Goal: Information Seeking & Learning: Find contact information

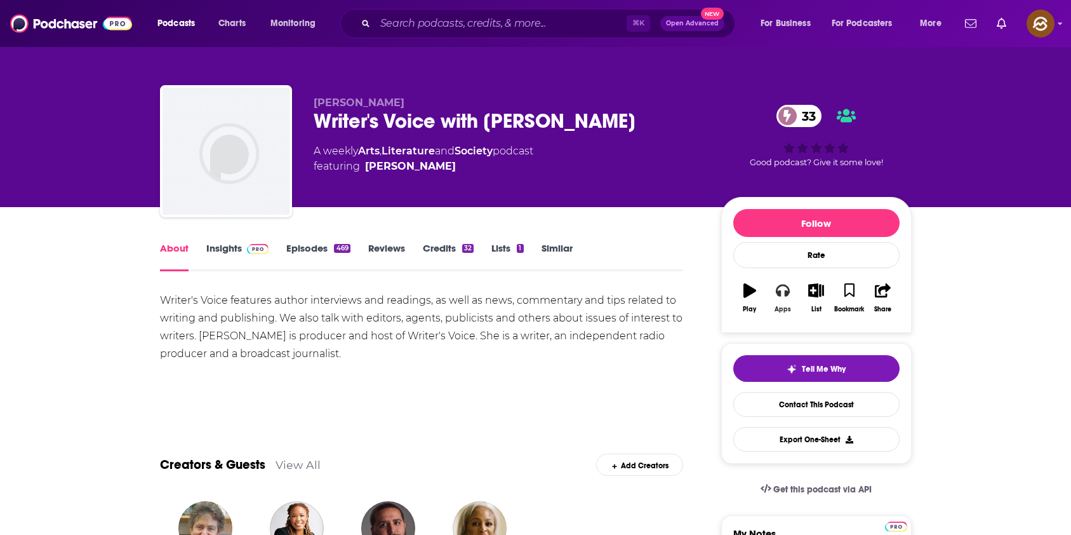
click at [777, 292] on icon "button" at bounding box center [783, 291] width 14 height 13
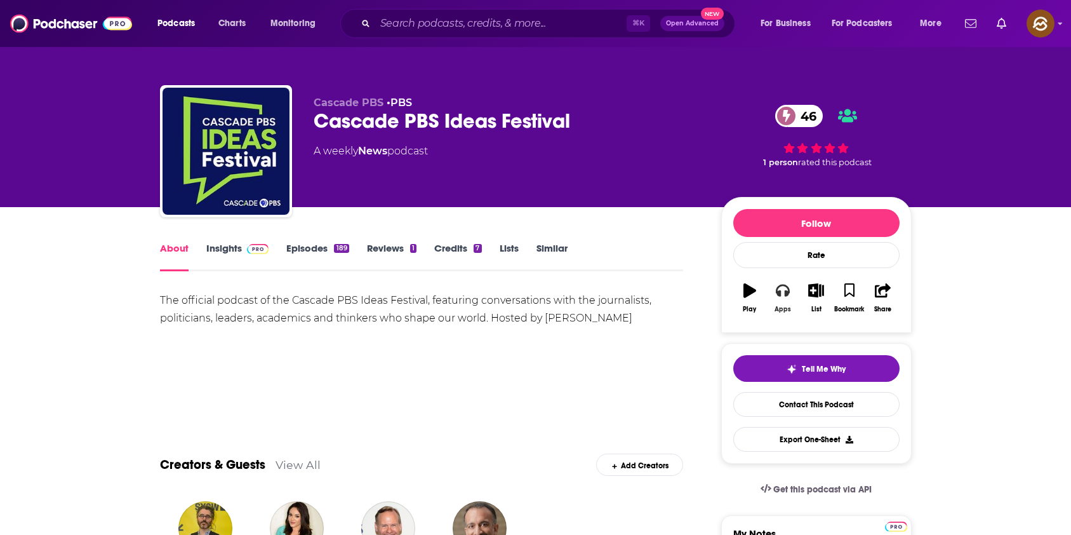
click at [784, 288] on icon "button" at bounding box center [783, 290] width 14 height 14
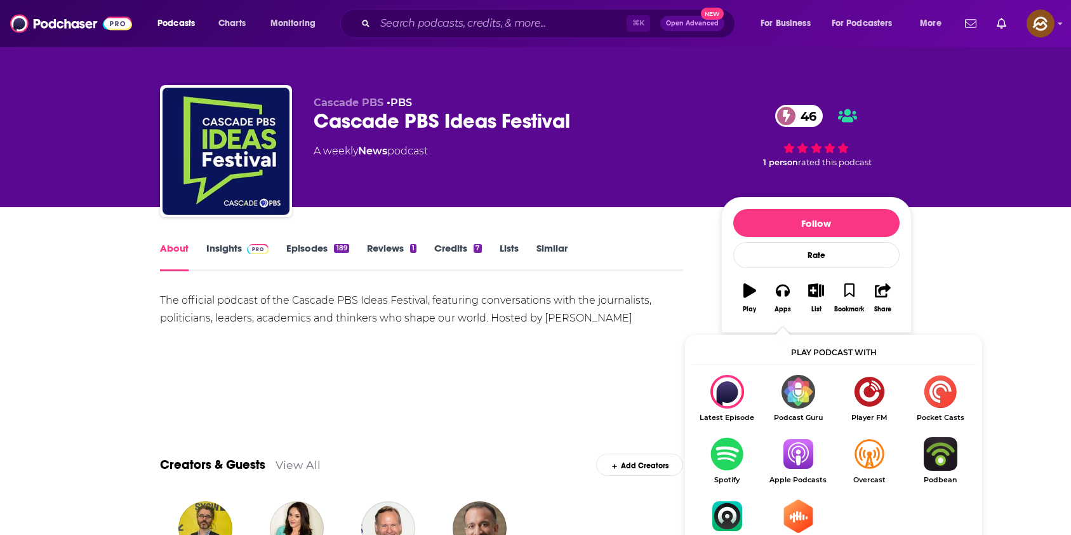
click at [804, 452] on img "Show Listen On dropdown" at bounding box center [798, 454] width 71 height 34
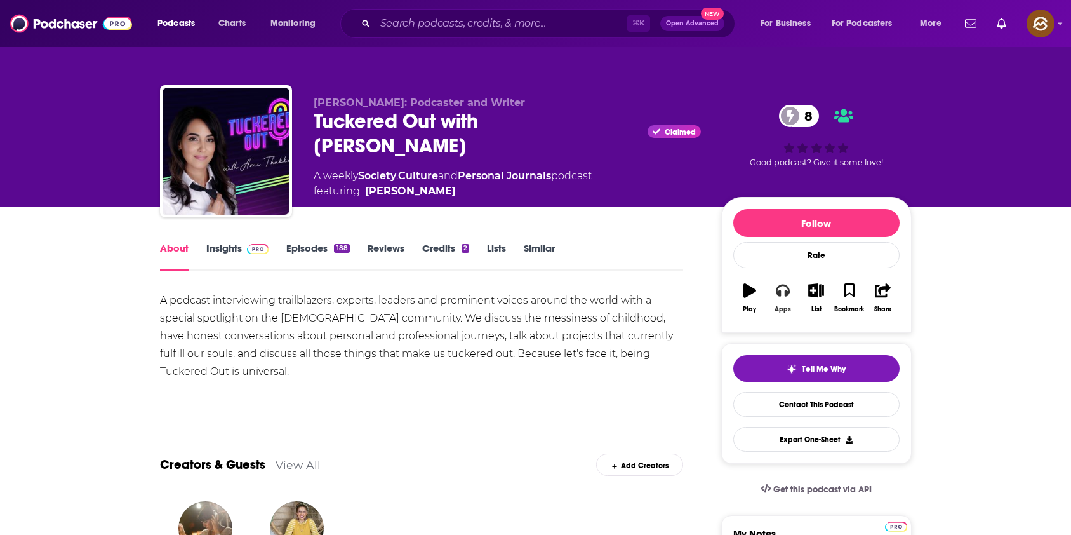
click at [782, 289] on icon "button" at bounding box center [783, 290] width 14 height 14
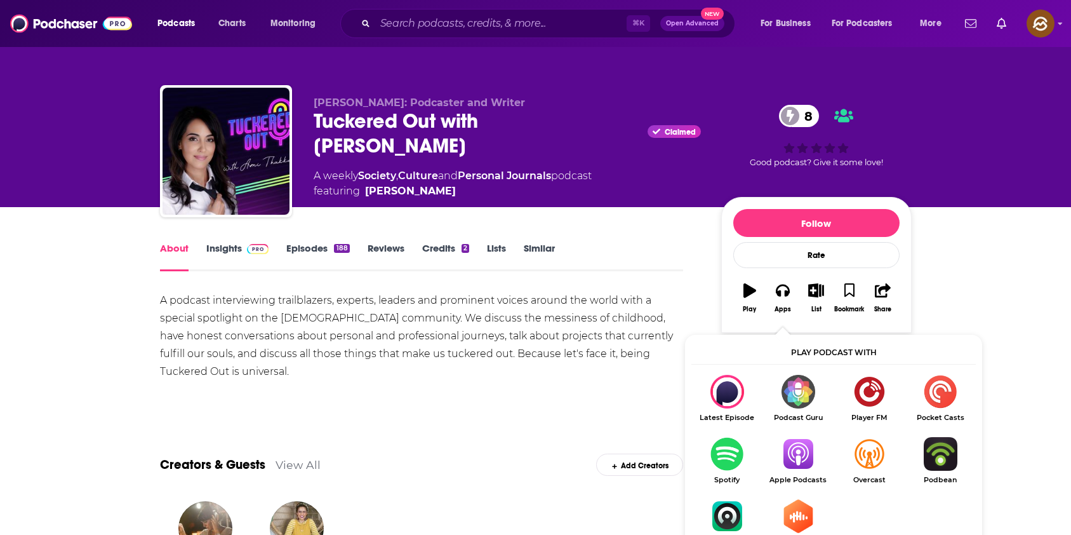
click at [814, 452] on img "Show Listen On dropdown" at bounding box center [798, 454] width 71 height 34
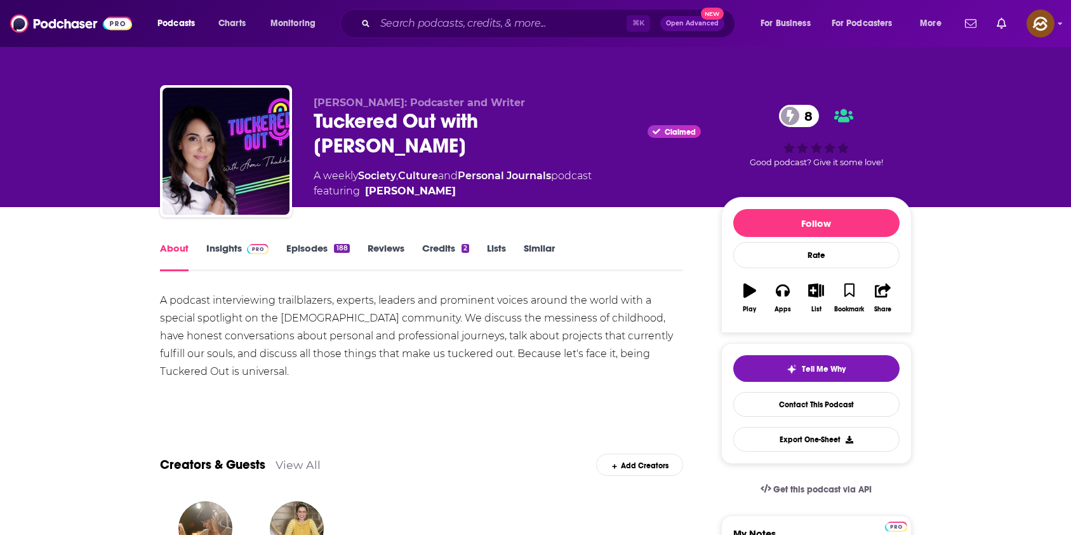
click at [338, 120] on div "Tuckered Out with Ami Thakkar Claimed 8" at bounding box center [507, 134] width 387 height 50
drag, startPoint x: 338, startPoint y: 120, endPoint x: 422, endPoint y: 128, distance: 84.2
copy h1 "Tuckered Out"
click at [422, 128] on div "Tuckered Out with Ami Thakkar Claimed 8" at bounding box center [507, 134] width 387 height 50
click at [225, 246] on link "Insights" at bounding box center [237, 256] width 63 height 29
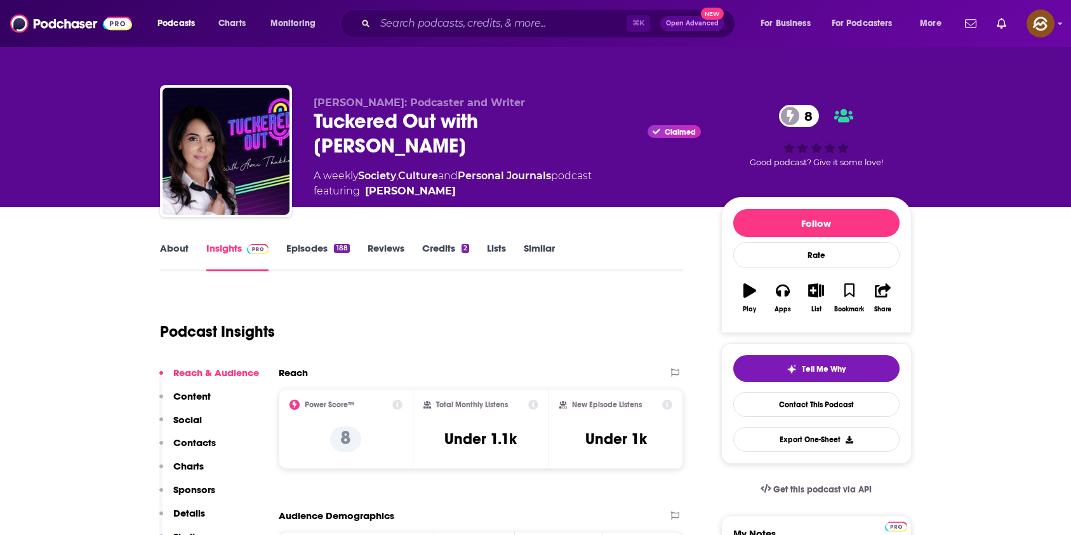
click at [203, 452] on button "Contacts" at bounding box center [187, 447] width 57 height 23
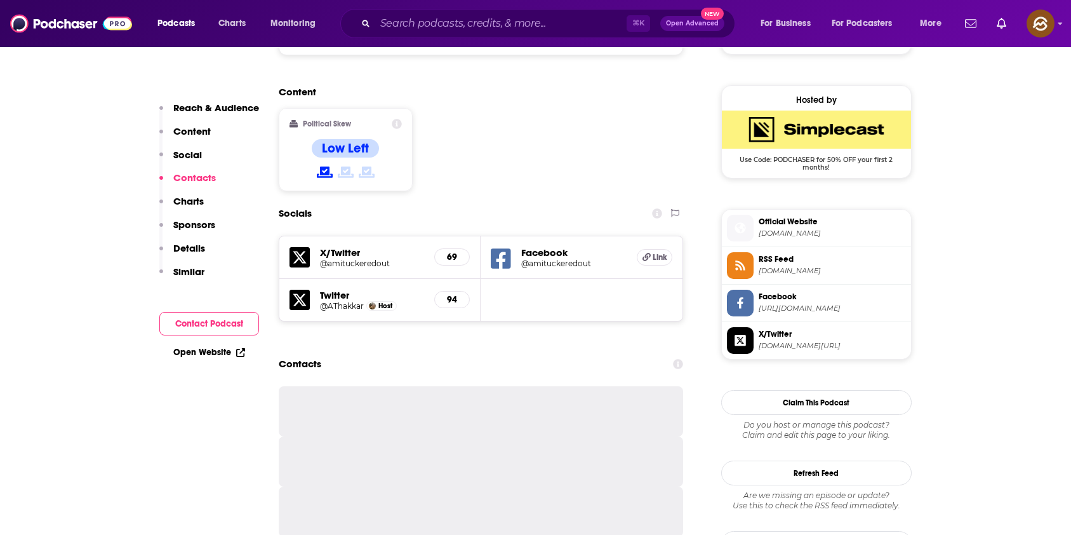
scroll to position [1089, 0]
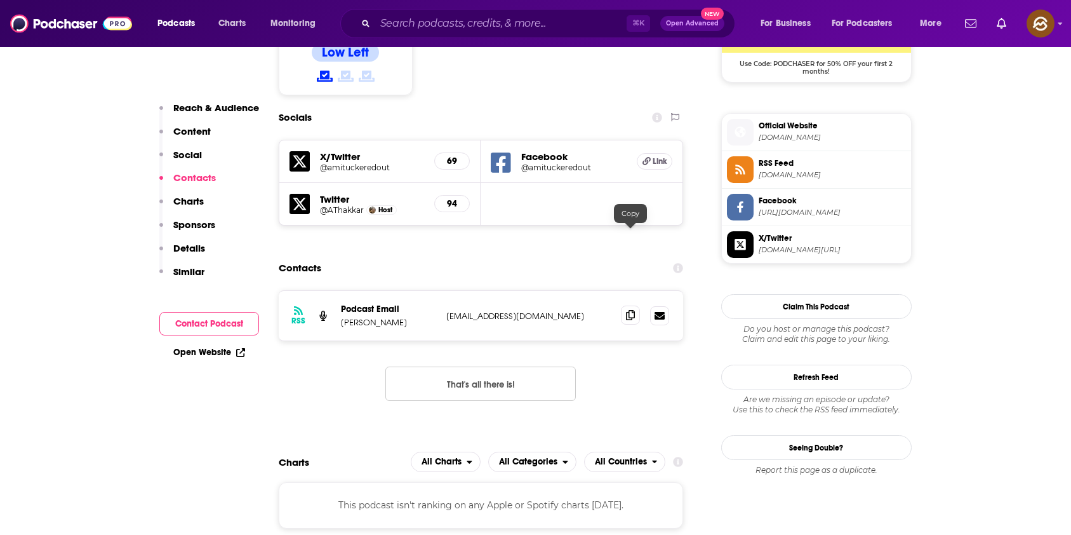
click at [638, 305] on span at bounding box center [630, 314] width 19 height 19
click at [515, 140] on div "Facebook @amituckeredout Link" at bounding box center [582, 161] width 202 height 43
click at [499, 152] on icon at bounding box center [501, 162] width 20 height 20
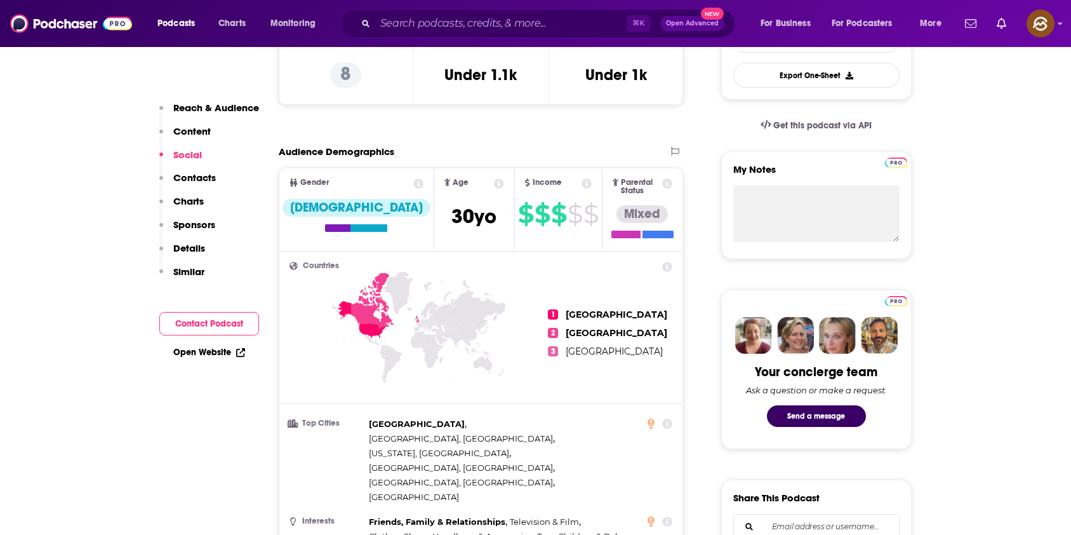
scroll to position [0, 0]
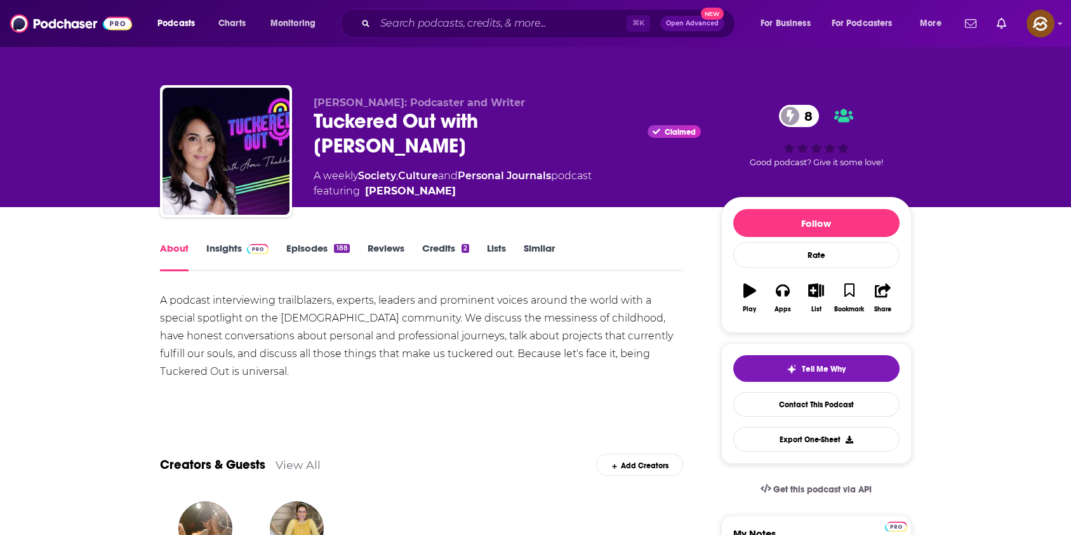
click at [326, 105] on span "Ami Thakkar Raval: Podcaster and Writer" at bounding box center [419, 103] width 211 height 12
drag, startPoint x: 326, startPoint y: 105, endPoint x: 371, endPoint y: 103, distance: 45.2
copy span "Ami Thakkar"
click at [371, 103] on span "Ami Thakkar Raval: Podcaster and Writer" at bounding box center [419, 103] width 211 height 12
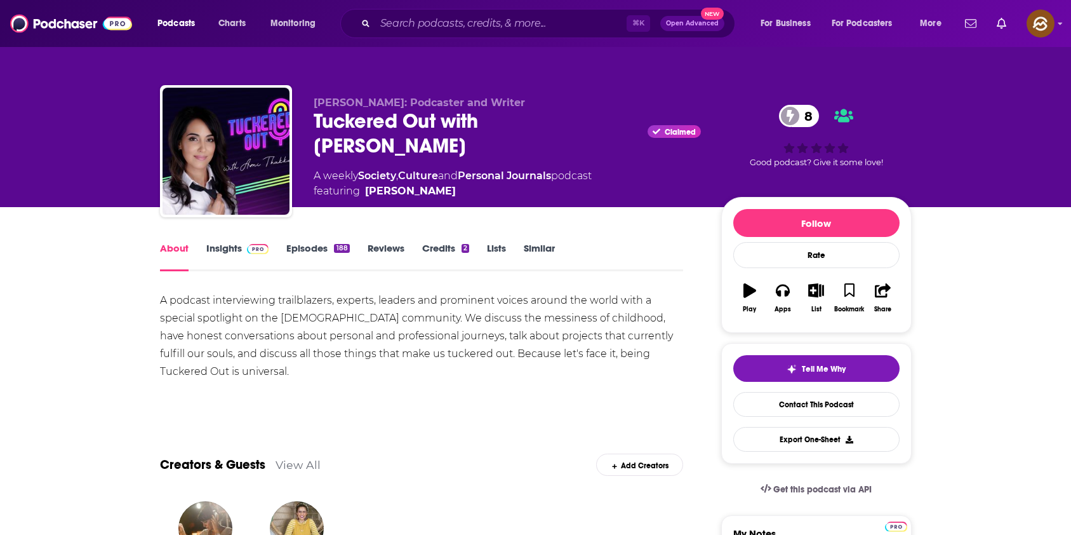
click at [316, 104] on span "Ami Thakkar Raval: Podcaster and Writer" at bounding box center [419, 103] width 211 height 12
drag, startPoint x: 316, startPoint y: 104, endPoint x: 394, endPoint y: 105, distance: 78.8
copy span "Ami Thakkar Raval"
click at [394, 105] on span "Ami Thakkar Raval: Podcaster and Writer" at bounding box center [419, 103] width 211 height 12
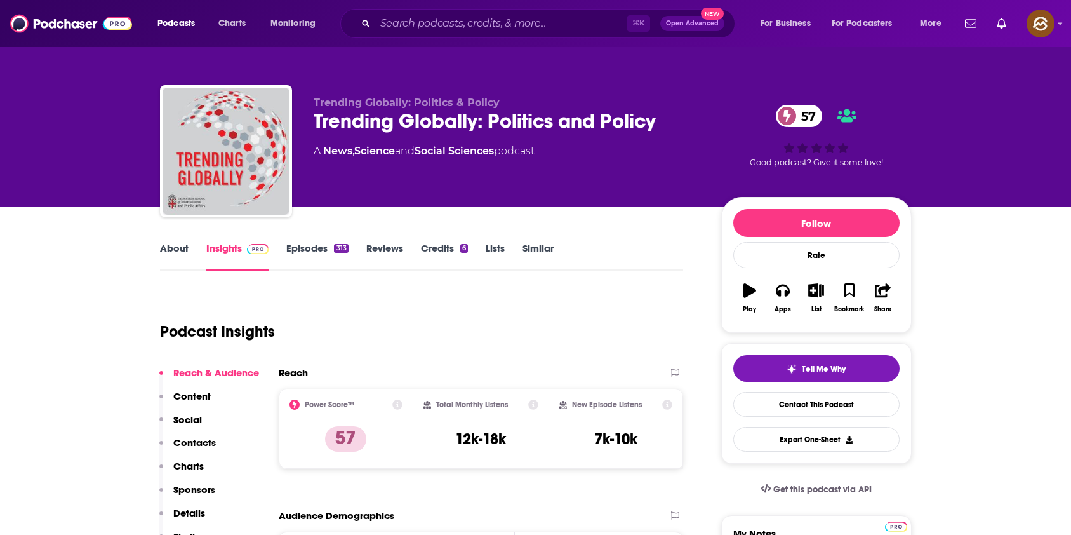
click at [196, 450] on button "Contacts" at bounding box center [187, 447] width 57 height 23
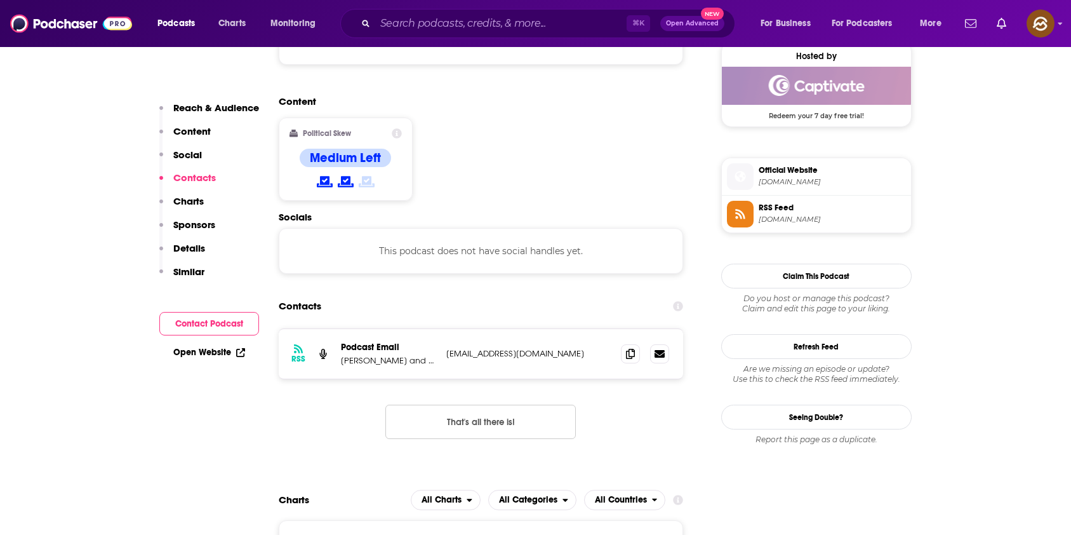
scroll to position [992, 0]
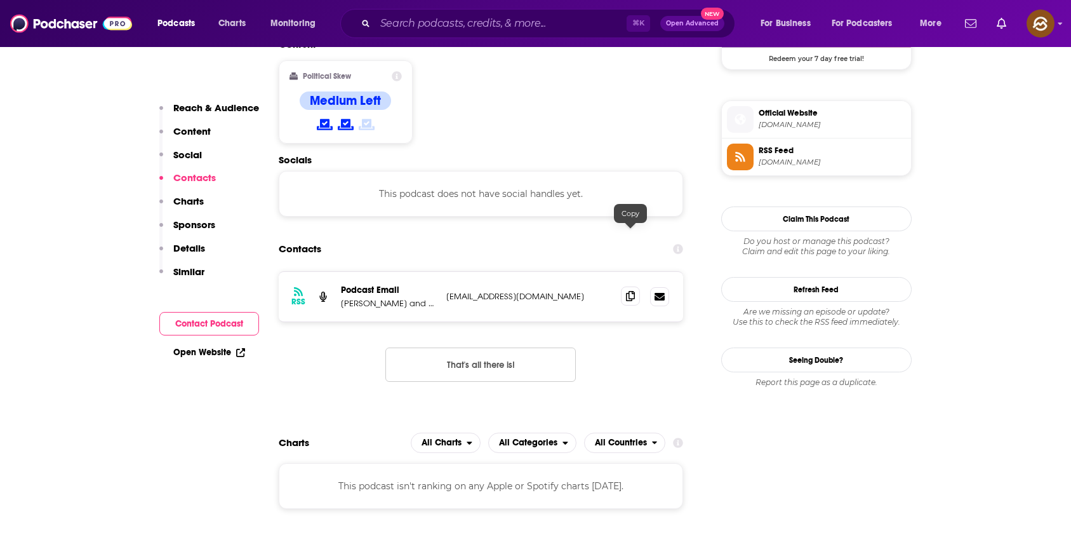
click at [632, 291] on icon at bounding box center [630, 296] width 9 height 10
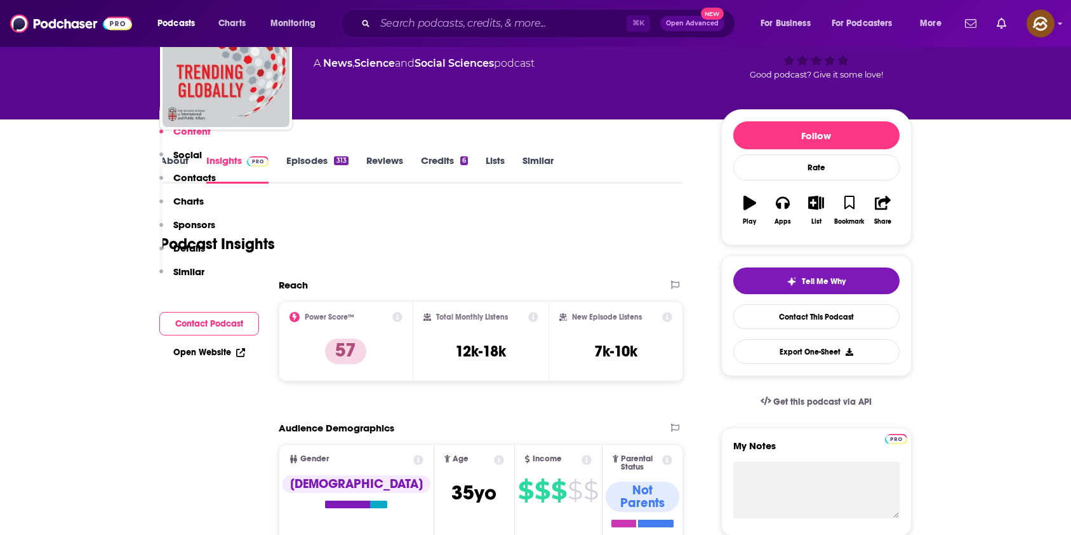
scroll to position [27, 0]
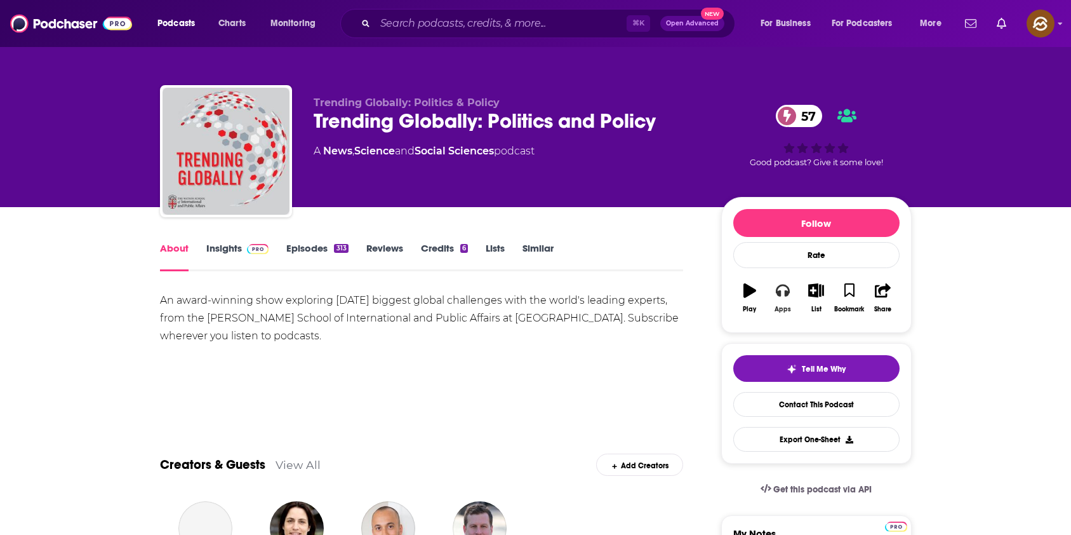
click at [785, 297] on button "Apps" at bounding box center [783, 298] width 33 height 46
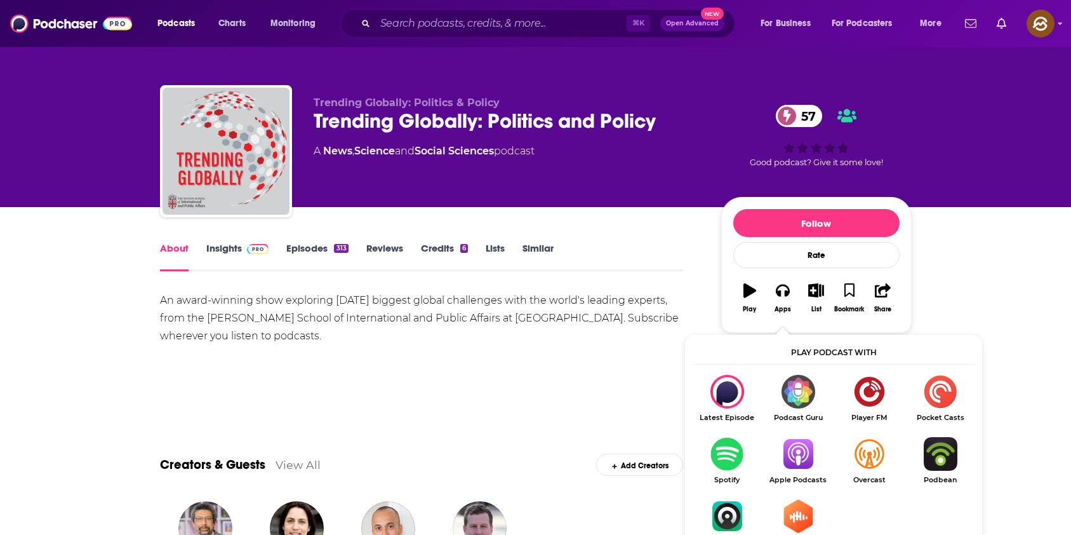
click at [787, 444] on img "Show Listen On dropdown" at bounding box center [798, 454] width 71 height 34
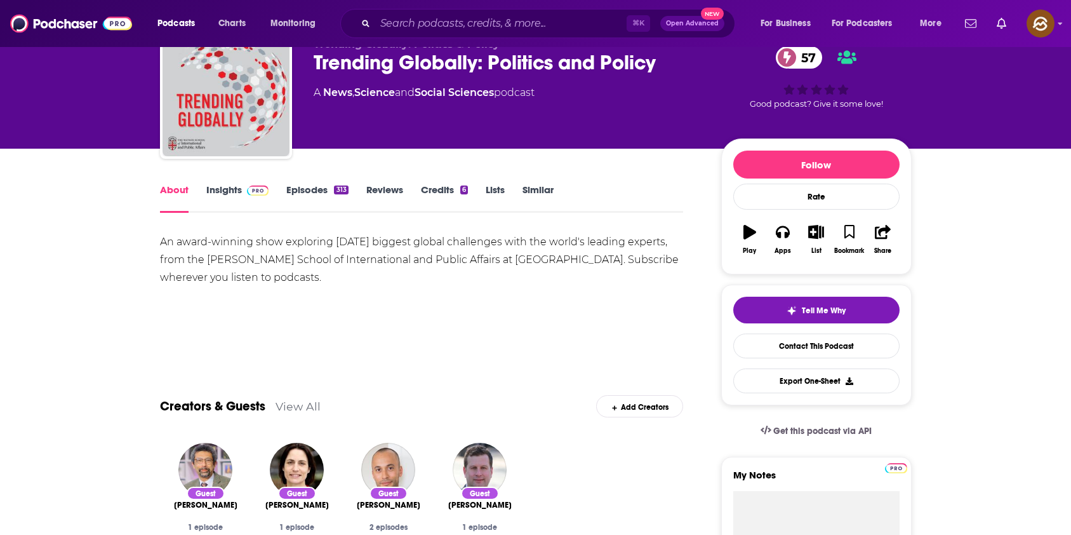
scroll to position [74, 0]
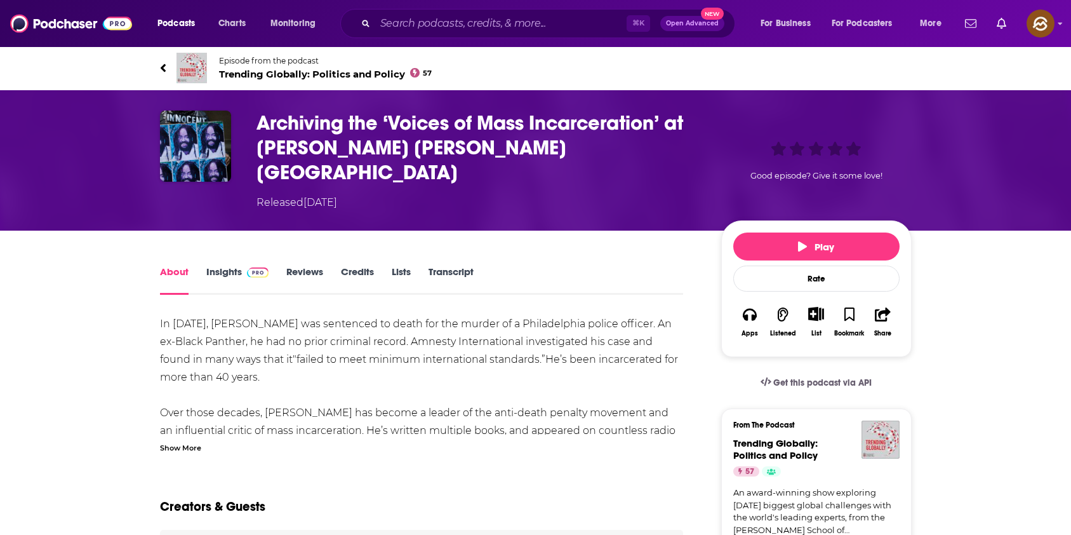
click at [180, 441] on div "Show More" at bounding box center [180, 447] width 41 height 12
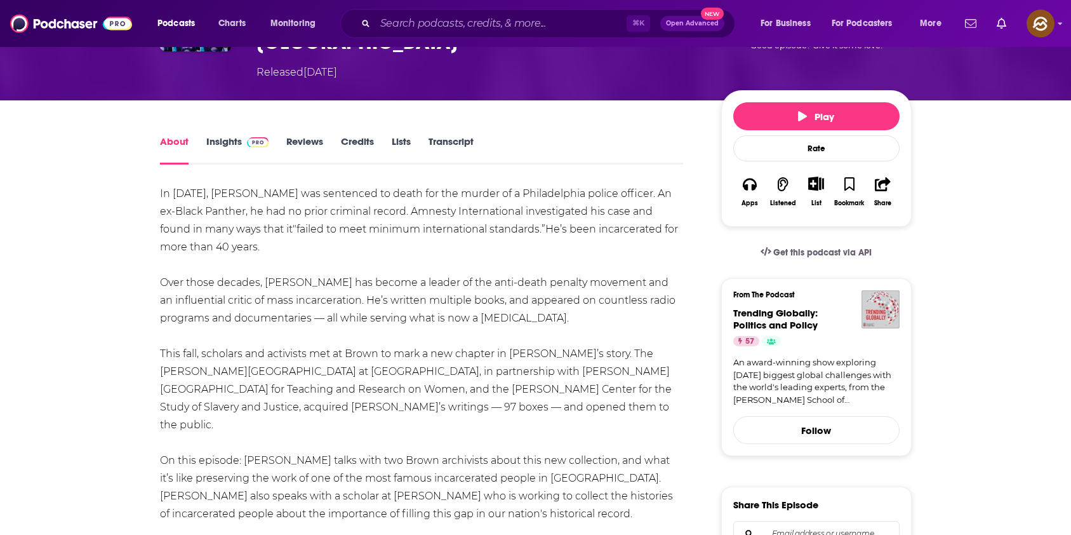
scroll to position [131, 0]
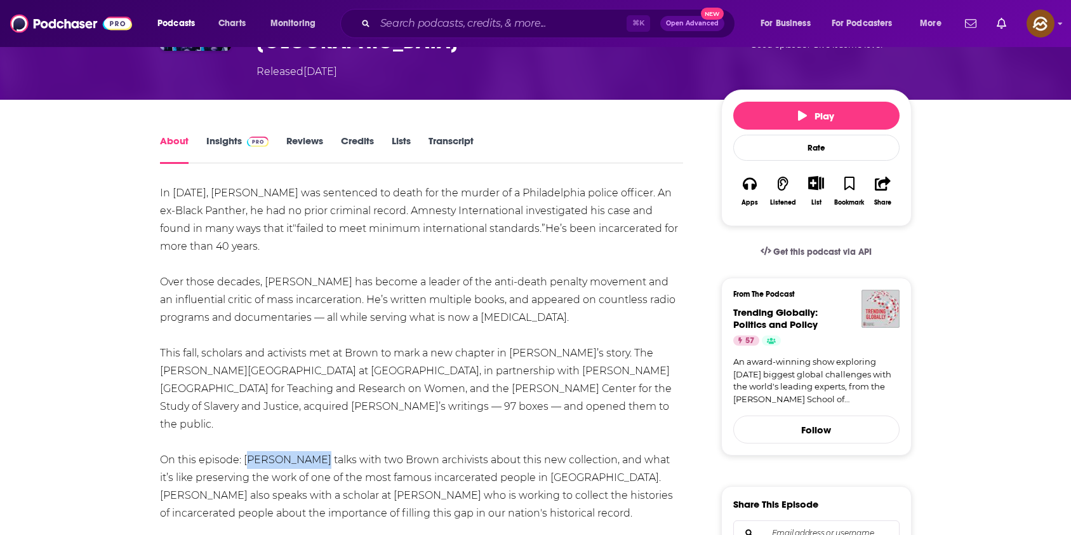
drag, startPoint x: 245, startPoint y: 417, endPoint x: 309, endPoint y: 421, distance: 64.3
copy div "Dan Richards"
click at [309, 421] on div "In 1982, Mumia Abu-Jamal was sentenced to death for the murder of a Philadelphi…" at bounding box center [422, 468] width 524 height 569
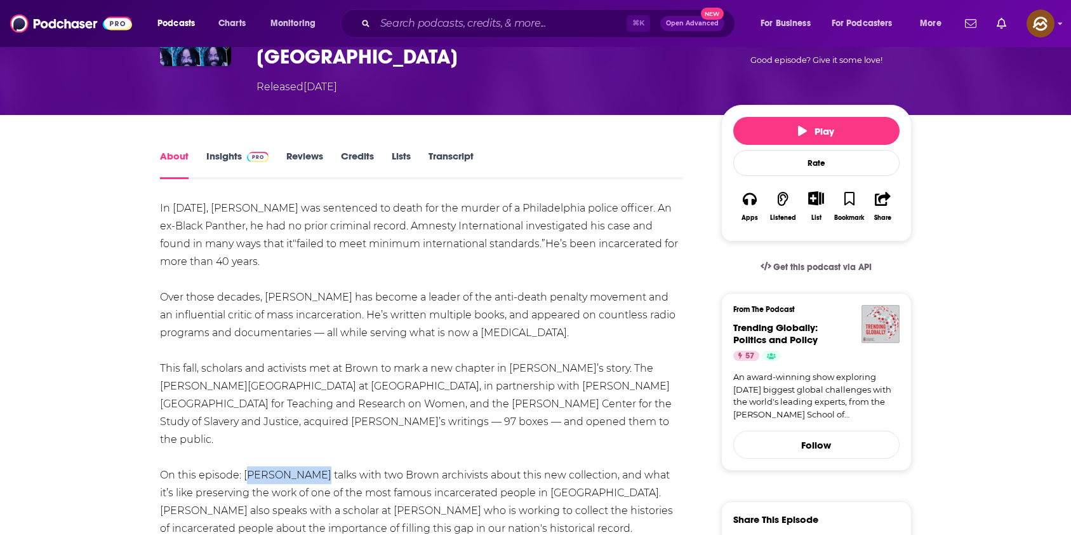
scroll to position [123, 0]
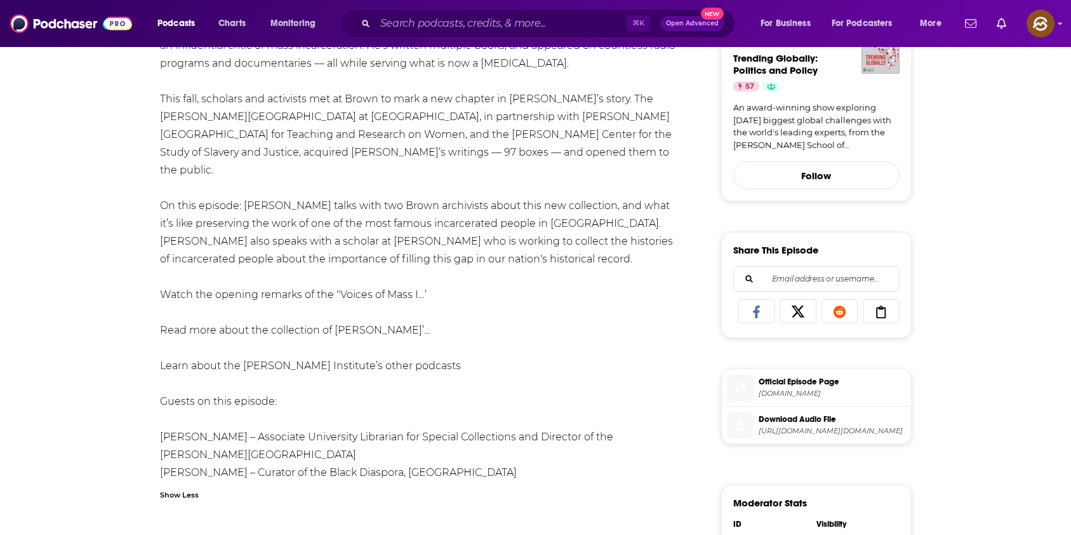
scroll to position [396, 0]
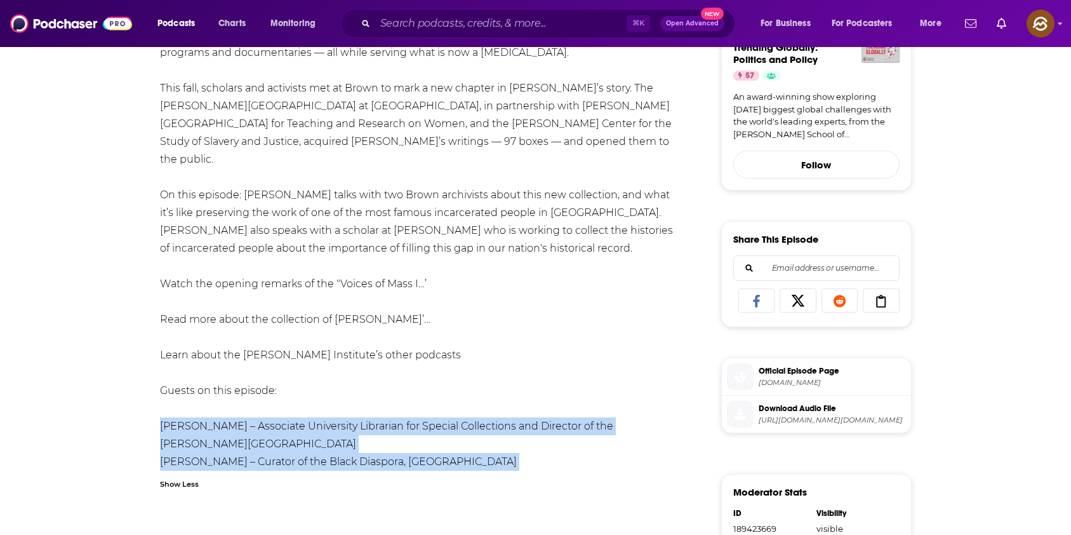
drag, startPoint x: 153, startPoint y: 382, endPoint x: 297, endPoint y: 440, distance: 154.7
copy ul "Amanda Strauss – Associate University Librarian for Special Collections and Dir…"
click at [297, 440] on div "About Insights Reviews Credits Lists Transcript In 1982, Mumia Abu-Jamal was se…" at bounding box center [431, 355] width 582 height 974
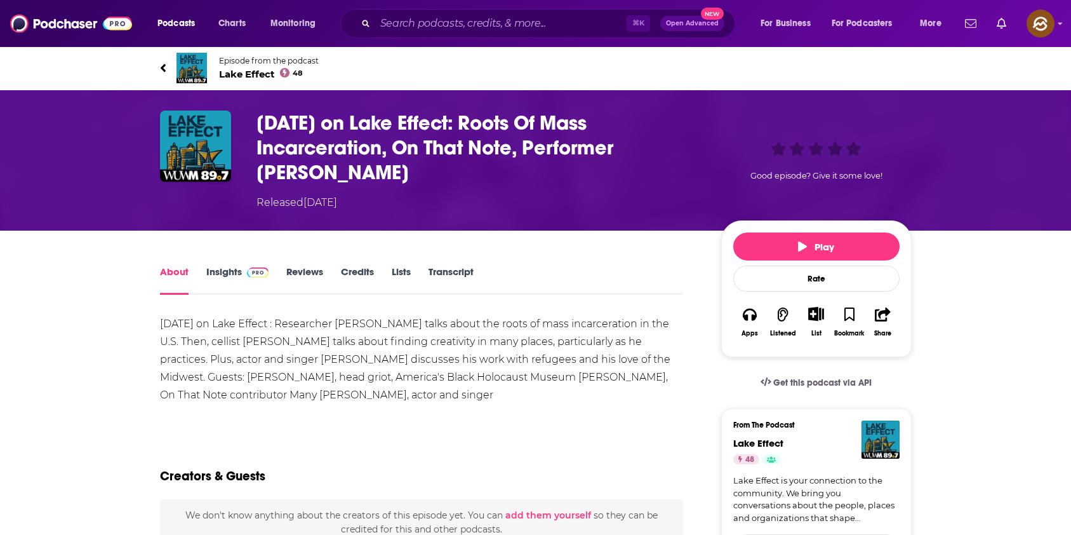
click at [359, 325] on div "Monday on Lake Effect : Researcher Reggie Jackson talks about the roots of mass…" at bounding box center [422, 359] width 524 height 89
drag, startPoint x: 359, startPoint y: 325, endPoint x: 389, endPoint y: 322, distance: 30.6
copy div "Reggie Jackson"
click at [389, 322] on div "Monday on Lake Effect : Researcher Reggie Jackson talks about the roots of mass…" at bounding box center [422, 359] width 524 height 89
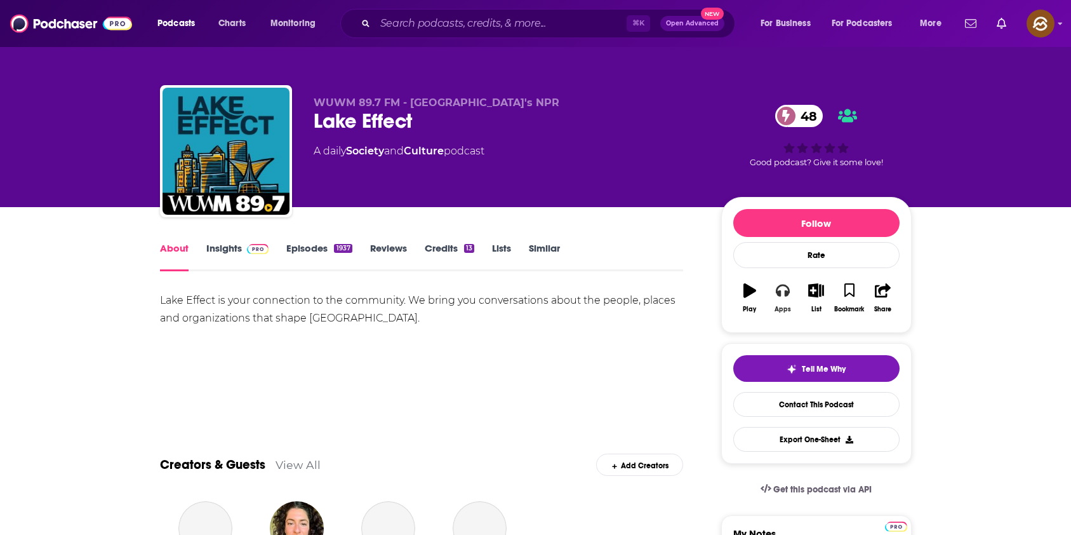
click at [789, 292] on icon "button" at bounding box center [783, 291] width 14 height 13
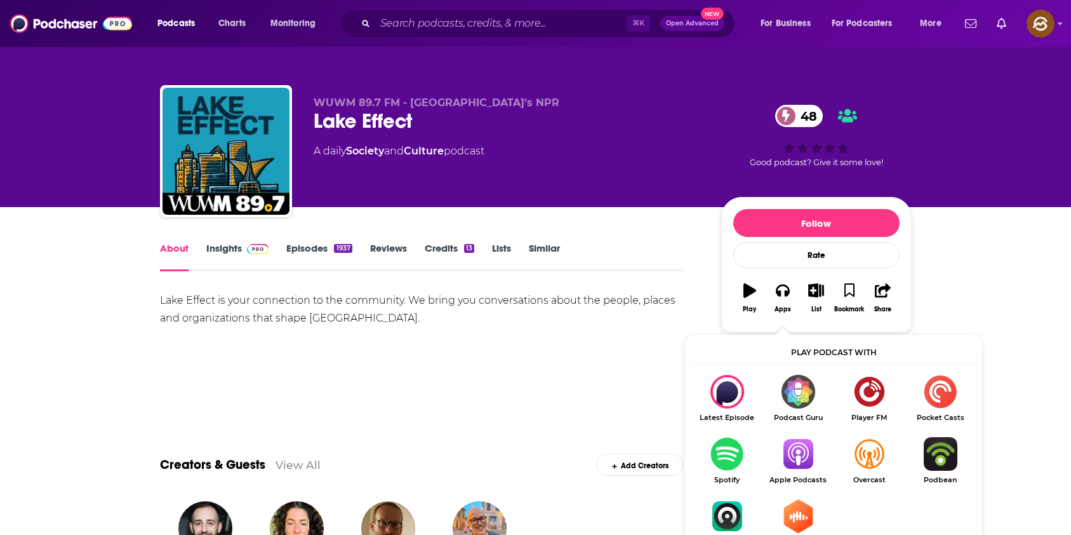
click at [795, 446] on img "Show Listen On dropdown" at bounding box center [798, 454] width 71 height 34
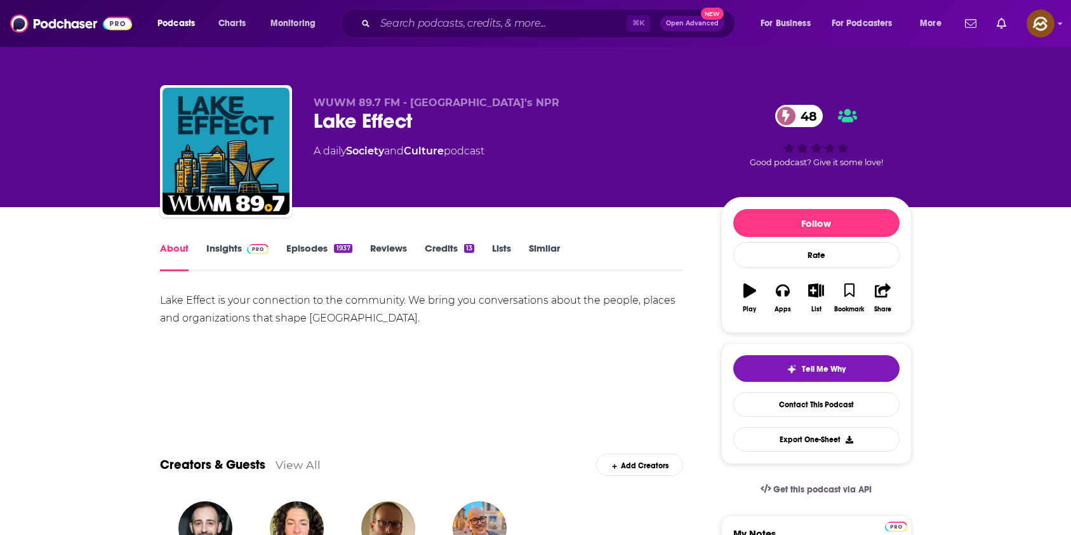
click at [231, 250] on link "Insights" at bounding box center [237, 256] width 63 height 29
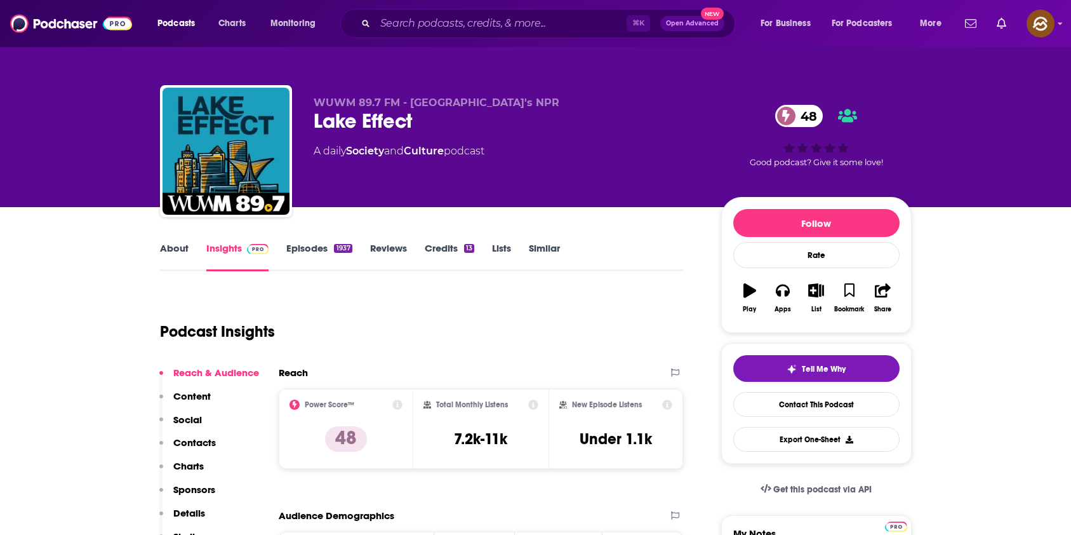
click at [192, 443] on p "Contacts" at bounding box center [194, 442] width 43 height 12
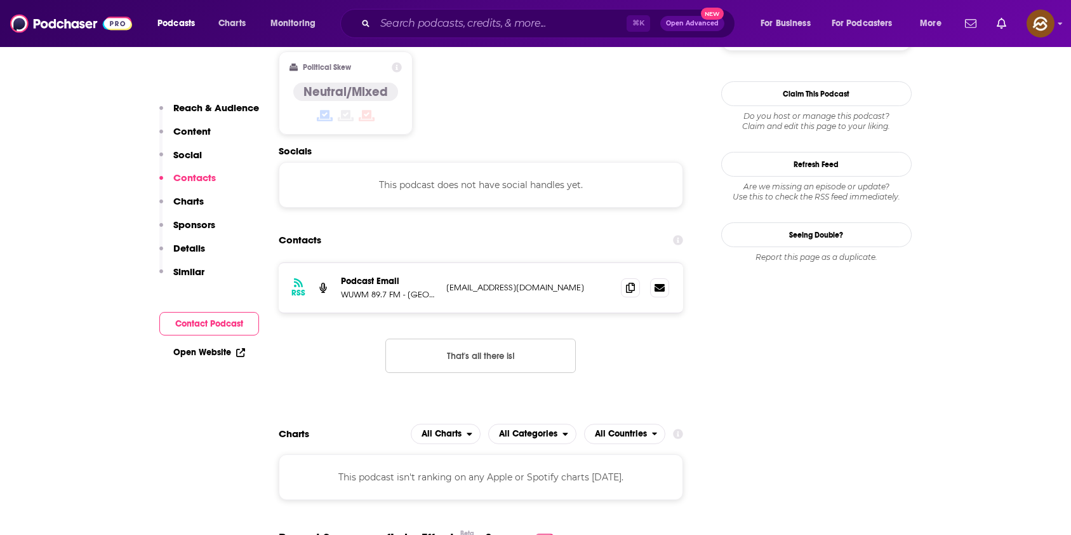
scroll to position [1021, 0]
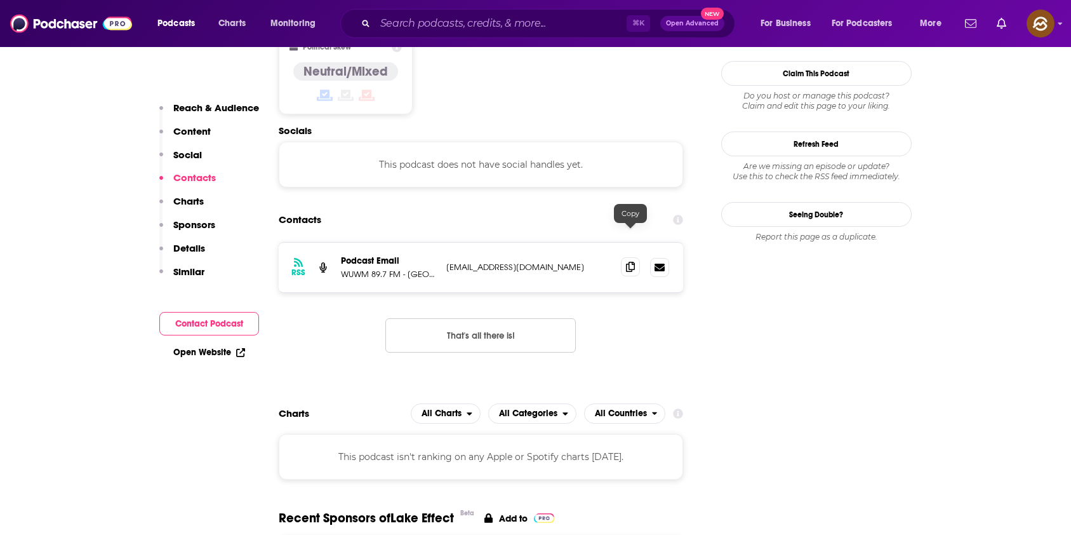
click at [632, 262] on icon at bounding box center [630, 267] width 9 height 10
